Goal: Information Seeking & Learning: Learn about a topic

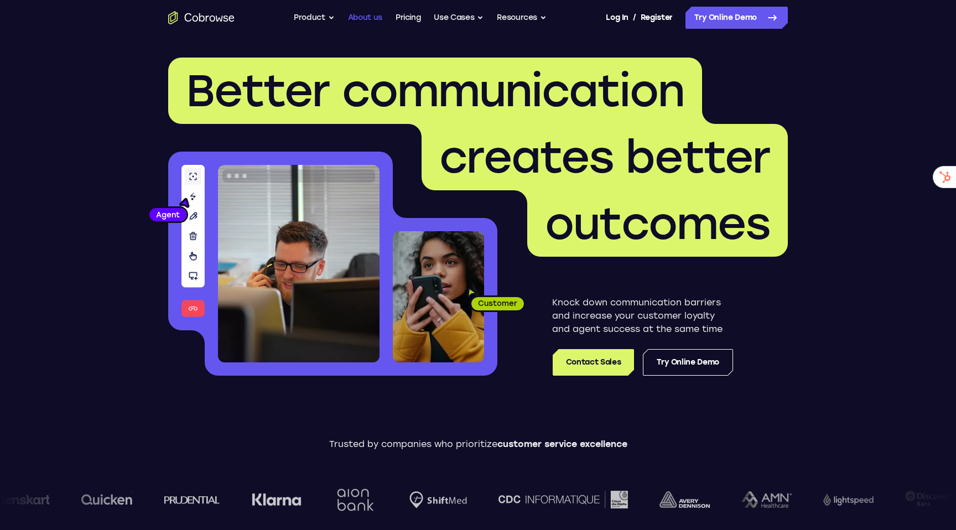
click at [365, 18] on link "About us" at bounding box center [365, 18] width 34 height 22
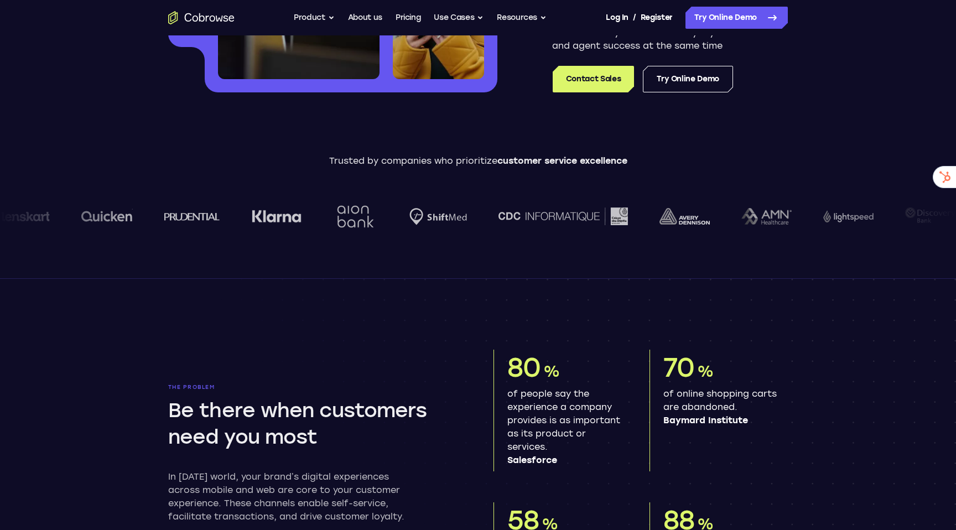
scroll to position [302, 0]
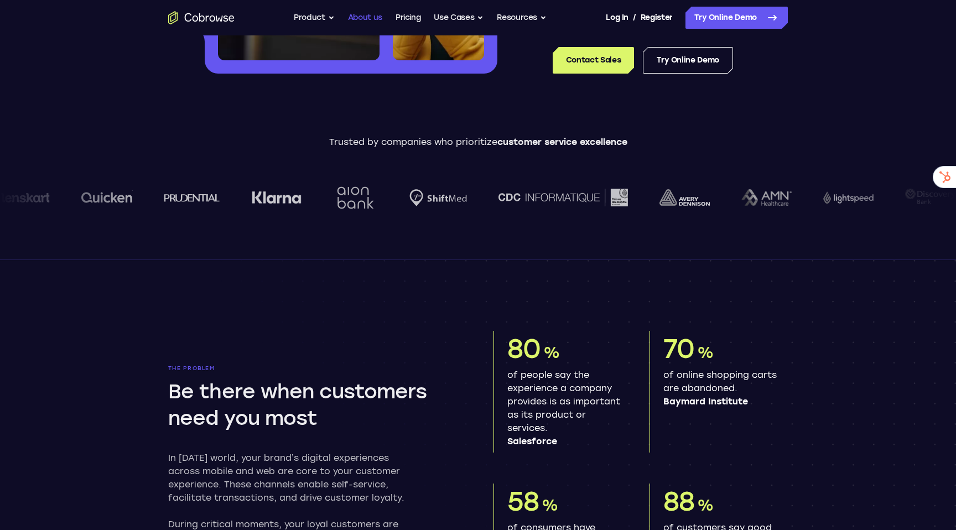
click at [372, 20] on link "About us" at bounding box center [365, 18] width 34 height 22
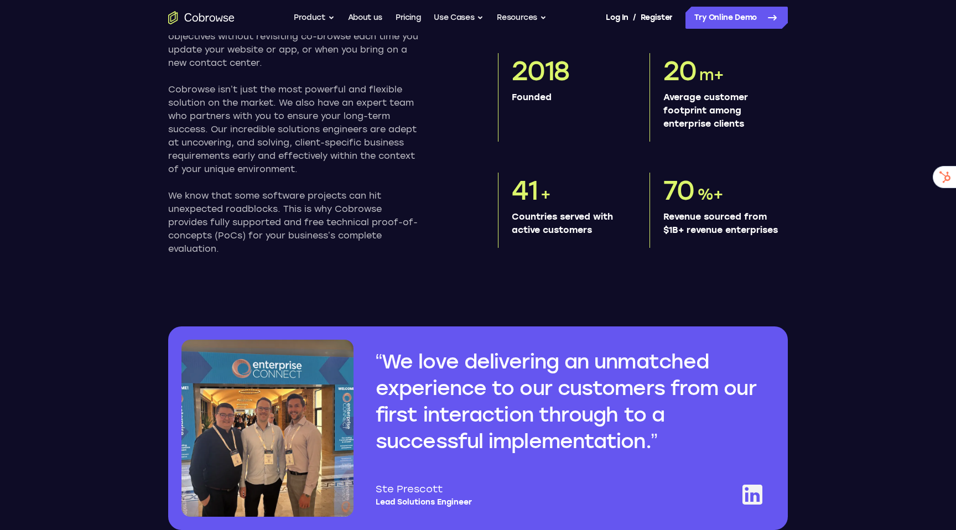
scroll to position [641, 0]
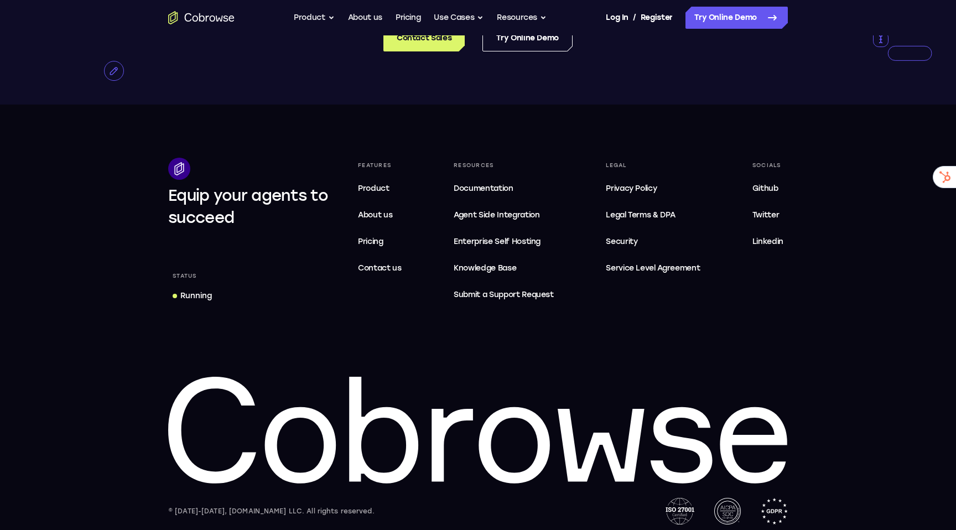
scroll to position [2115, 0]
